Goal: Subscribe to service/newsletter

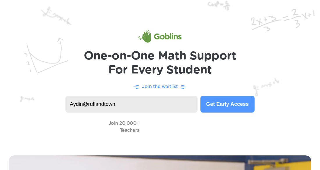
type input "Aydin@rutlandtown"
click at [204, 108] on button "Get Early Access" at bounding box center [227, 104] width 54 height 17
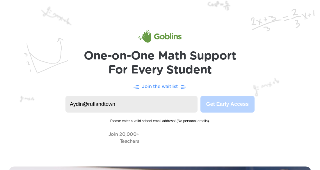
click at [176, 88] on p "Join the waitlist" at bounding box center [160, 86] width 36 height 7
click at [170, 88] on p "Join the waitlist" at bounding box center [160, 86] width 36 height 7
